Goal: Task Accomplishment & Management: Complete application form

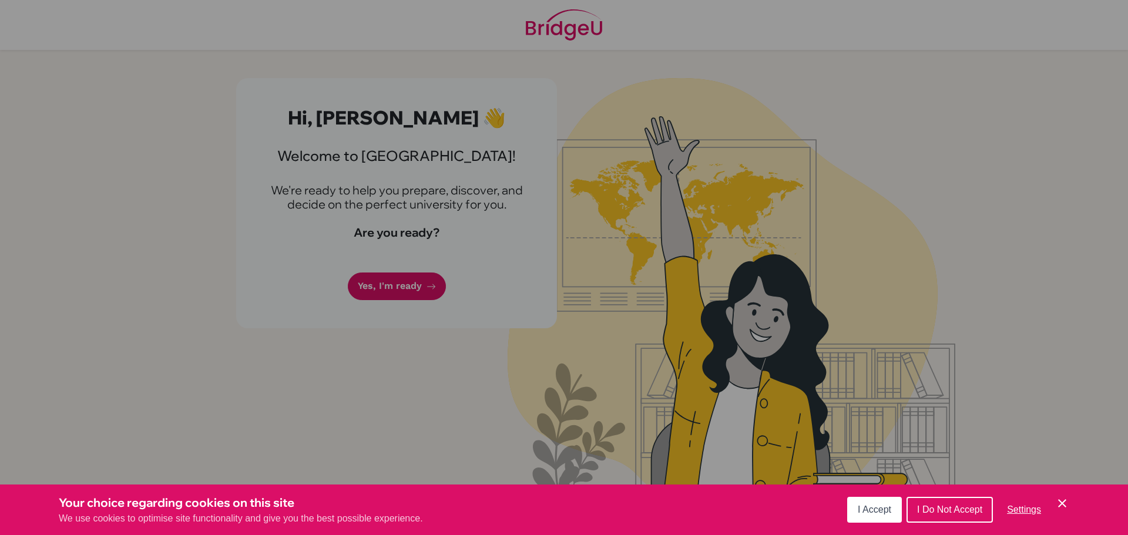
click at [862, 504] on button "I Accept" at bounding box center [874, 510] width 55 height 26
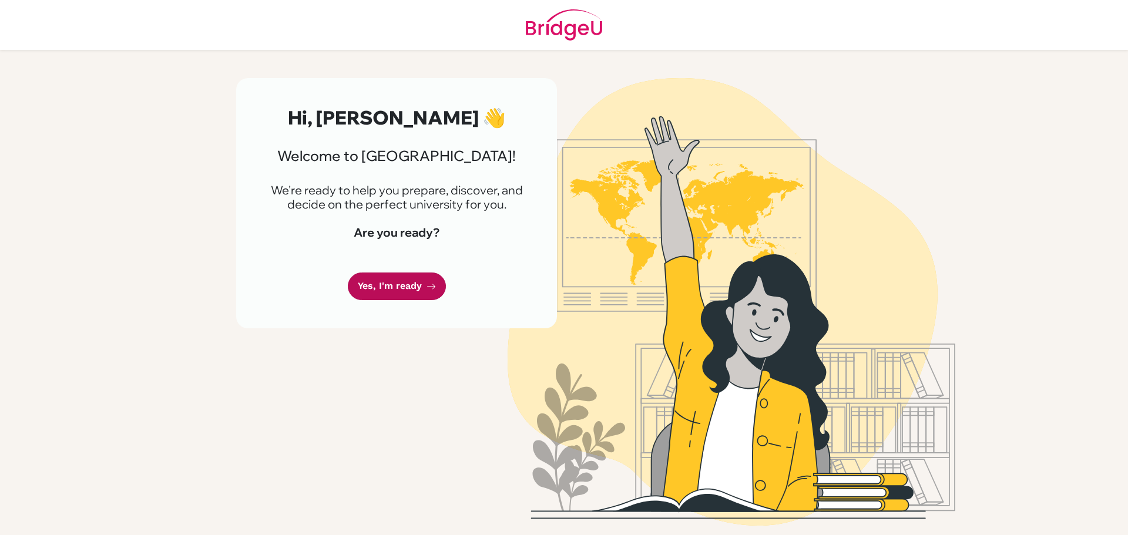
click at [399, 282] on link "Yes, I'm ready" at bounding box center [397, 287] width 98 height 28
click at [407, 280] on link "Yes, I'm ready" at bounding box center [397, 287] width 98 height 28
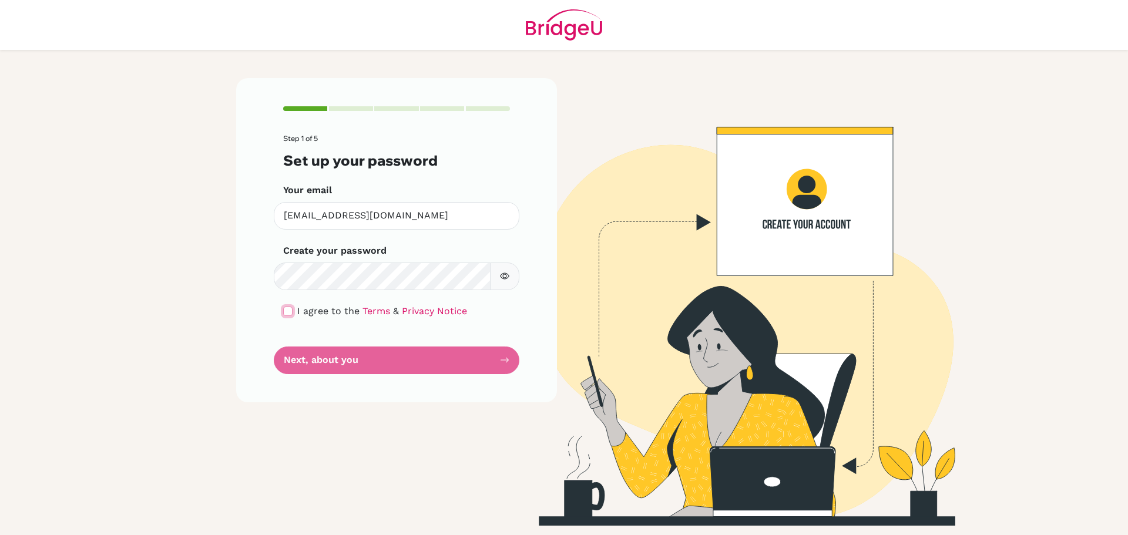
click at [291, 313] on input "checkbox" at bounding box center [287, 311] width 9 height 9
checkbox input "true"
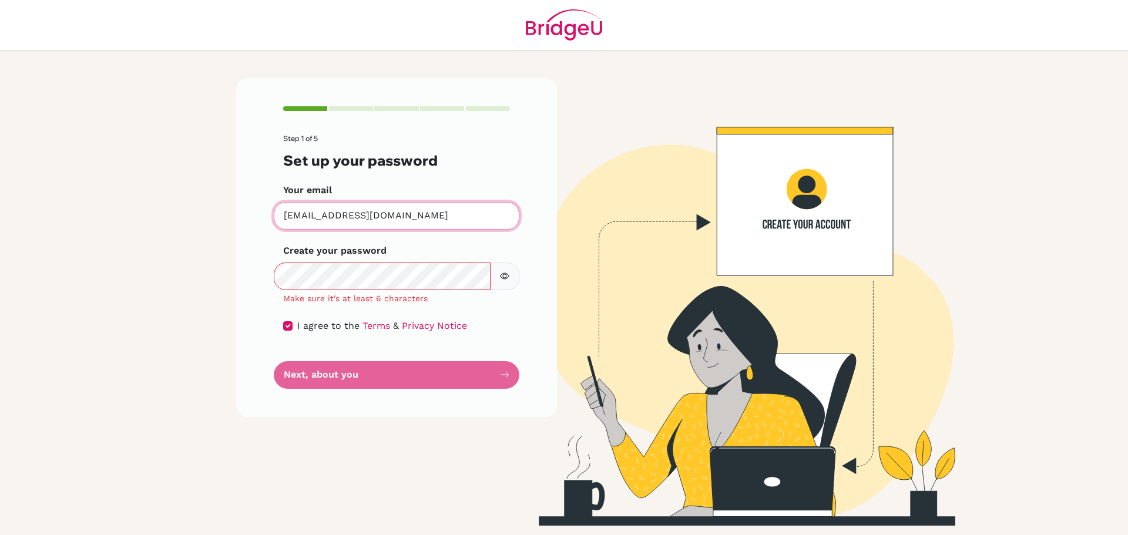
click at [425, 203] on input "10047830@s.aca.edu.kw" at bounding box center [397, 216] width 246 height 28
drag, startPoint x: 425, startPoint y: 203, endPoint x: 214, endPoint y: 216, distance: 211.3
click at [214, 216] on main "Step 1 of 5 Set up your password Your email 10047830@s.aca.edu.kw Invalid email…" at bounding box center [564, 267] width 1128 height 535
type input "Abdulazizbouericky@gmail.com"
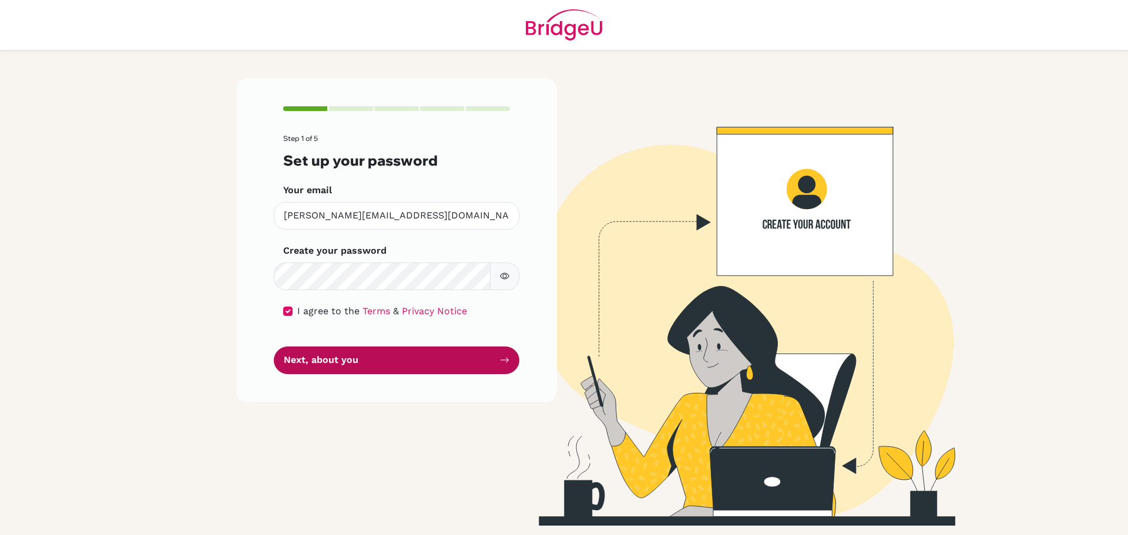
click at [366, 353] on button "Next, about you" at bounding box center [397, 361] width 246 height 28
